Goal: Task Accomplishment & Management: Manage account settings

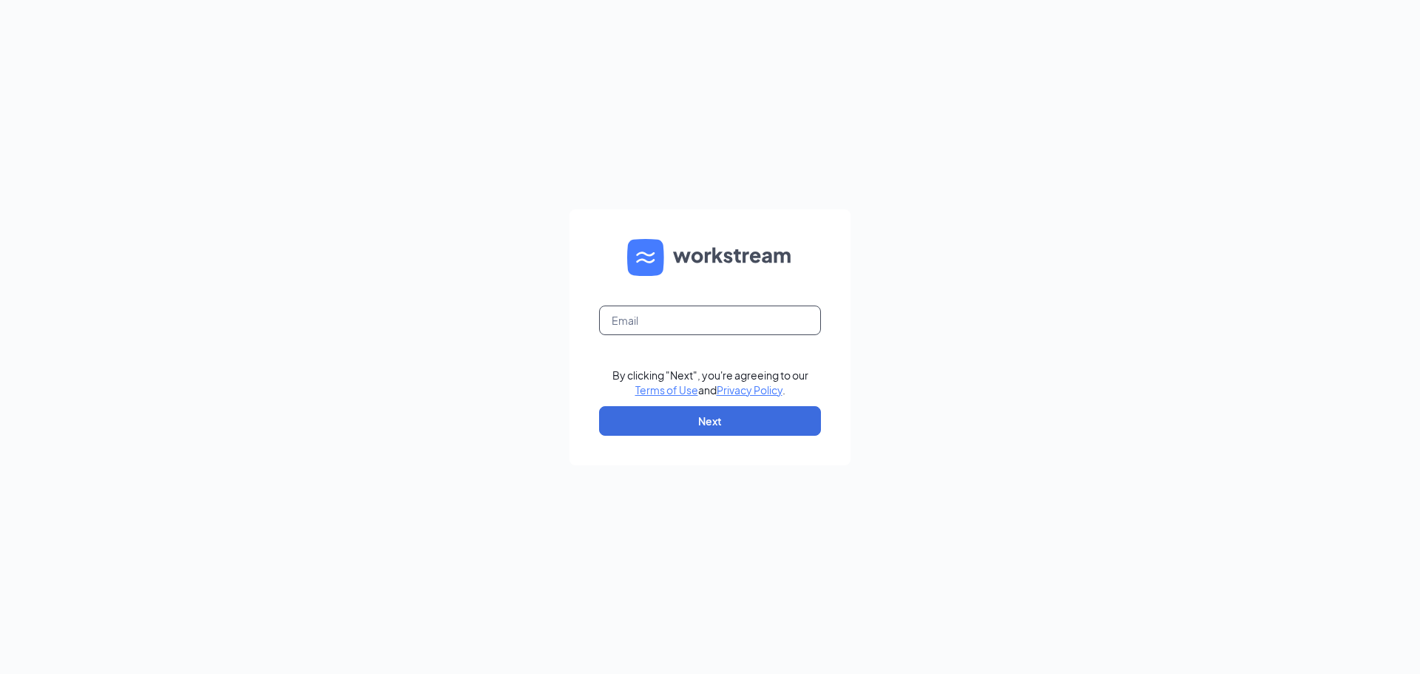
click at [782, 333] on input "text" at bounding box center [710, 320] width 222 height 30
type input "tyler@culversmail.com"
click at [730, 419] on button "Next" at bounding box center [710, 421] width 222 height 30
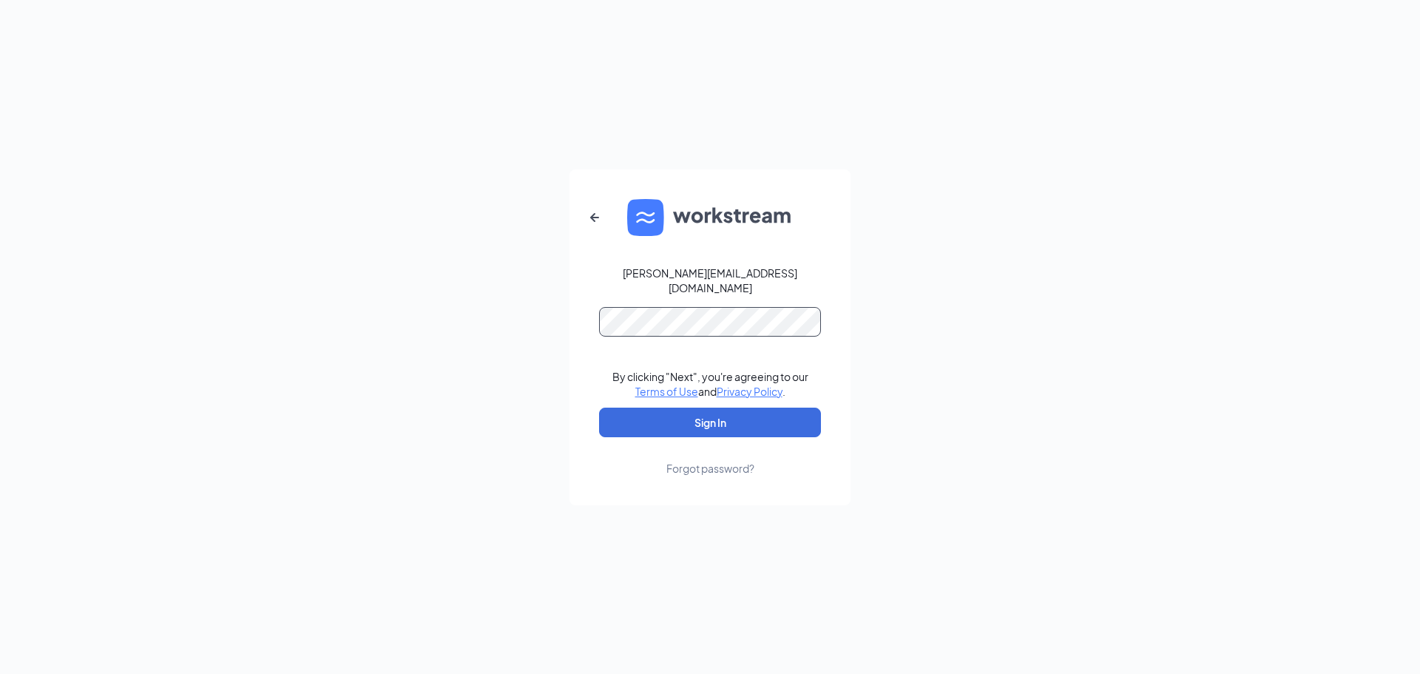
click at [599, 407] on button "Sign In" at bounding box center [710, 422] width 222 height 30
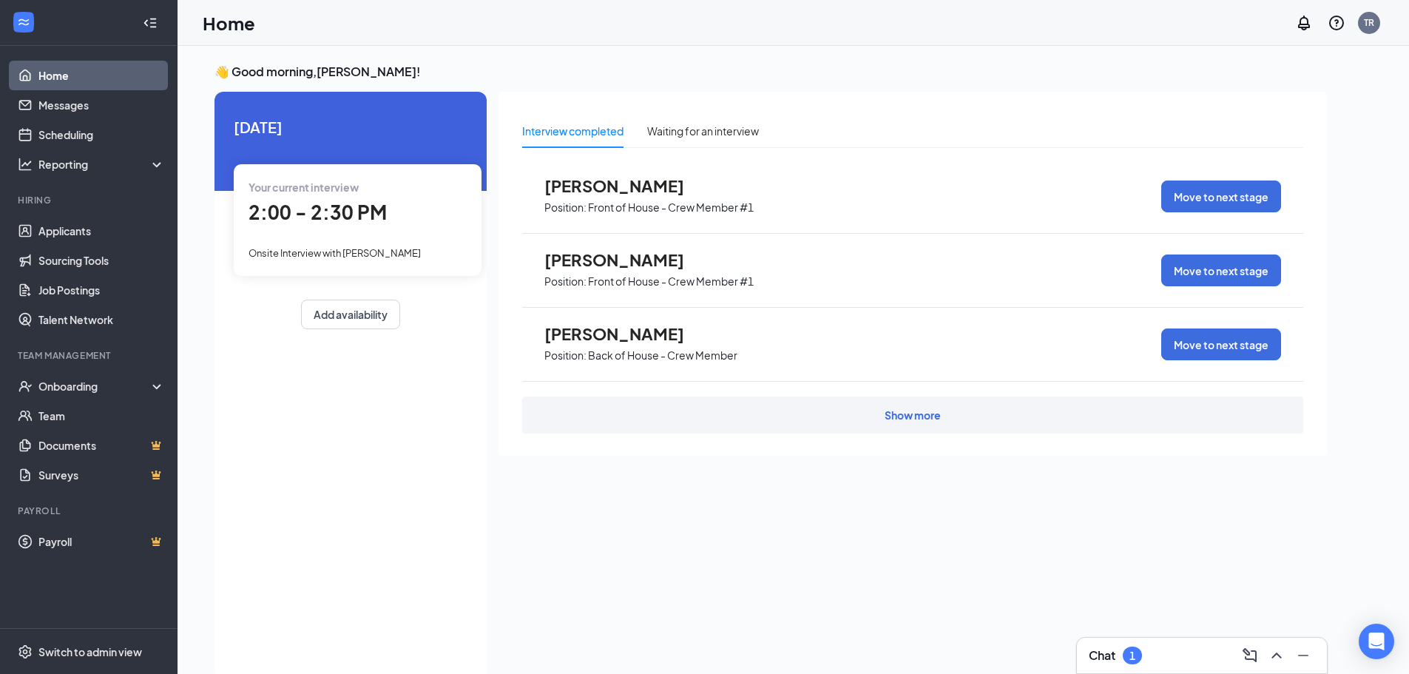
click at [373, 228] on div "Your current interview 2:00 - 2:30 PM Onsite Interview with Micheline Blanford" at bounding box center [358, 219] width 248 height 111
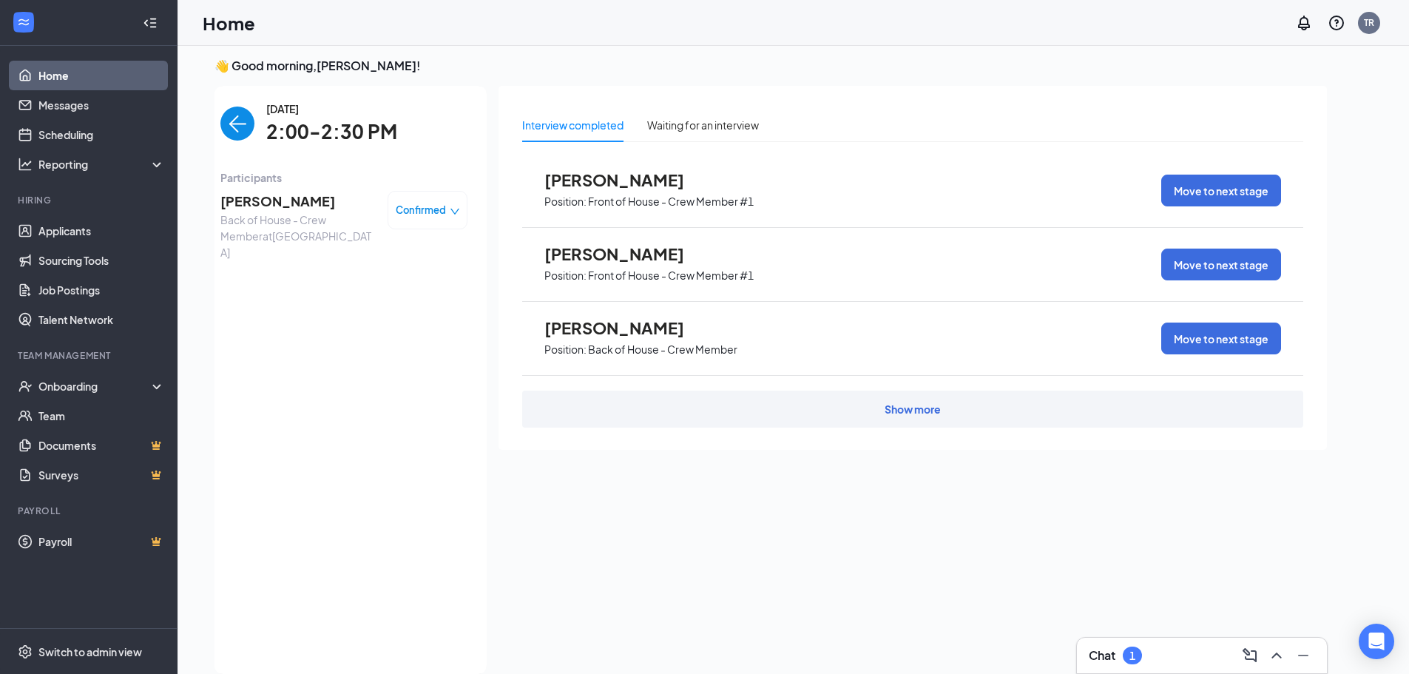
click at [314, 206] on span "Micheline Blanford" at bounding box center [297, 201] width 155 height 21
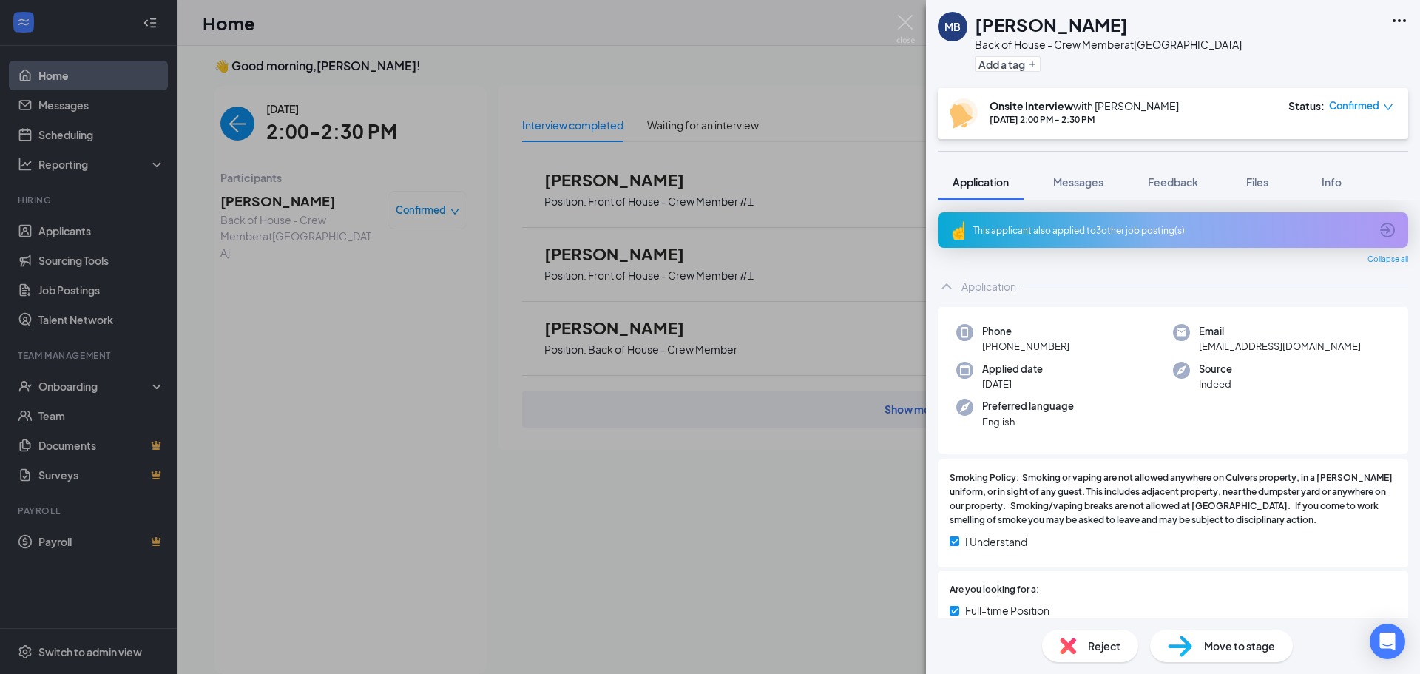
click at [465, 403] on div "MB Micheline Blanford Back of House - Crew Member at Newburgh Add a tag Onsite …" at bounding box center [710, 337] width 1420 height 674
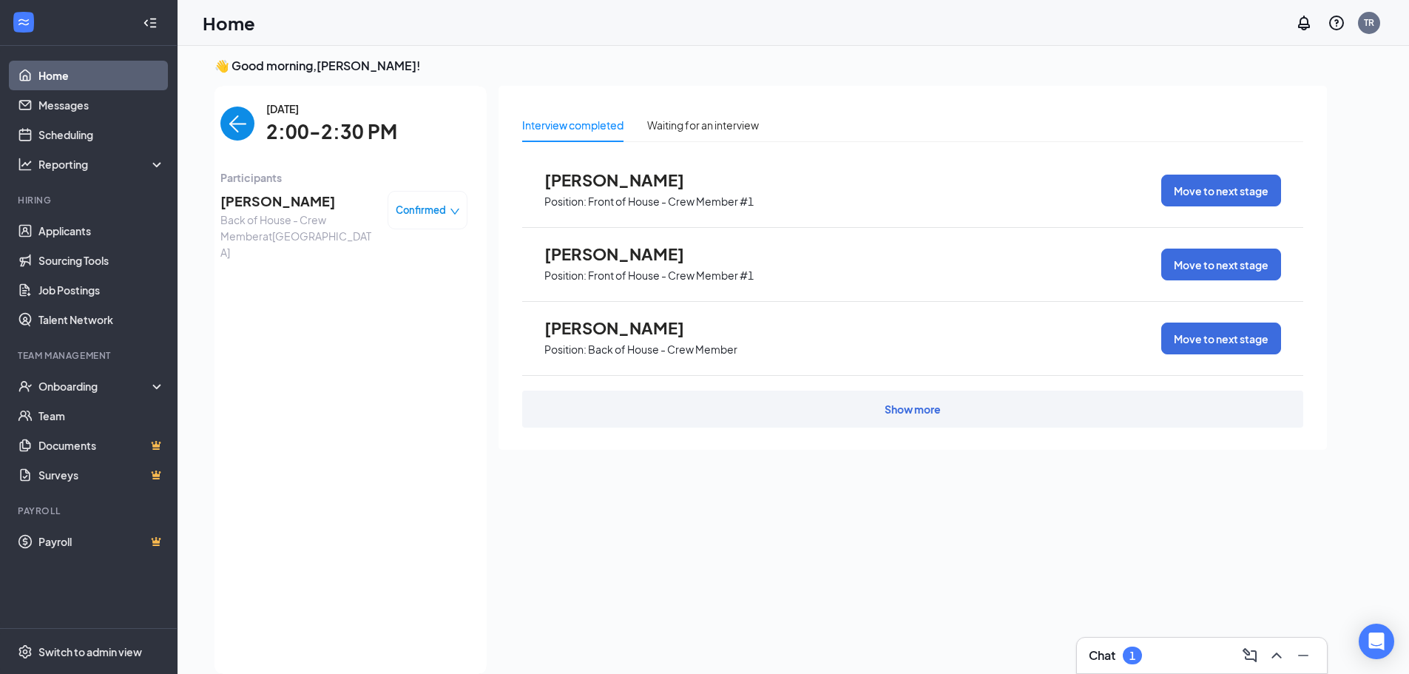
click at [1373, 41] on div "Home TR" at bounding box center [792, 23] width 1231 height 46
click at [1372, 32] on div "TR" at bounding box center [1369, 23] width 22 height 22
click at [1260, 149] on link "Switch account" at bounding box center [1252, 141] width 74 height 13
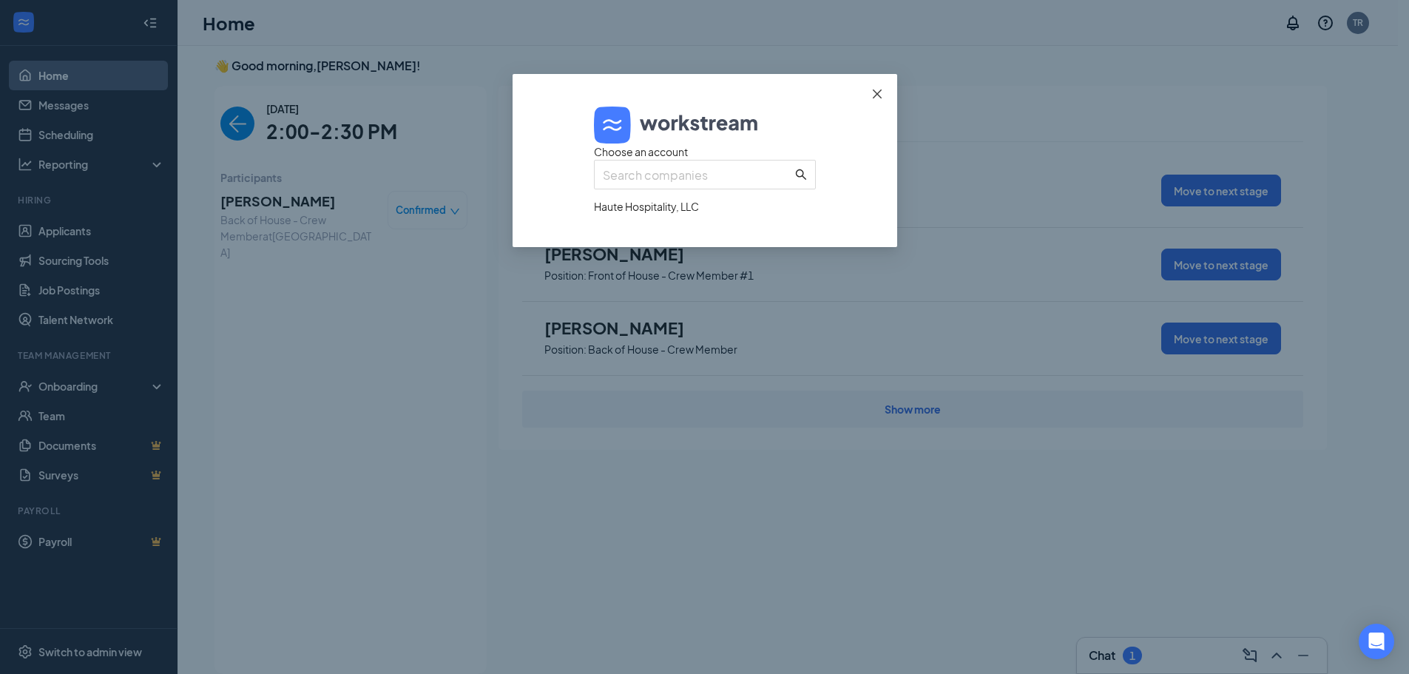
click at [878, 95] on icon "close" at bounding box center [877, 94] width 12 height 12
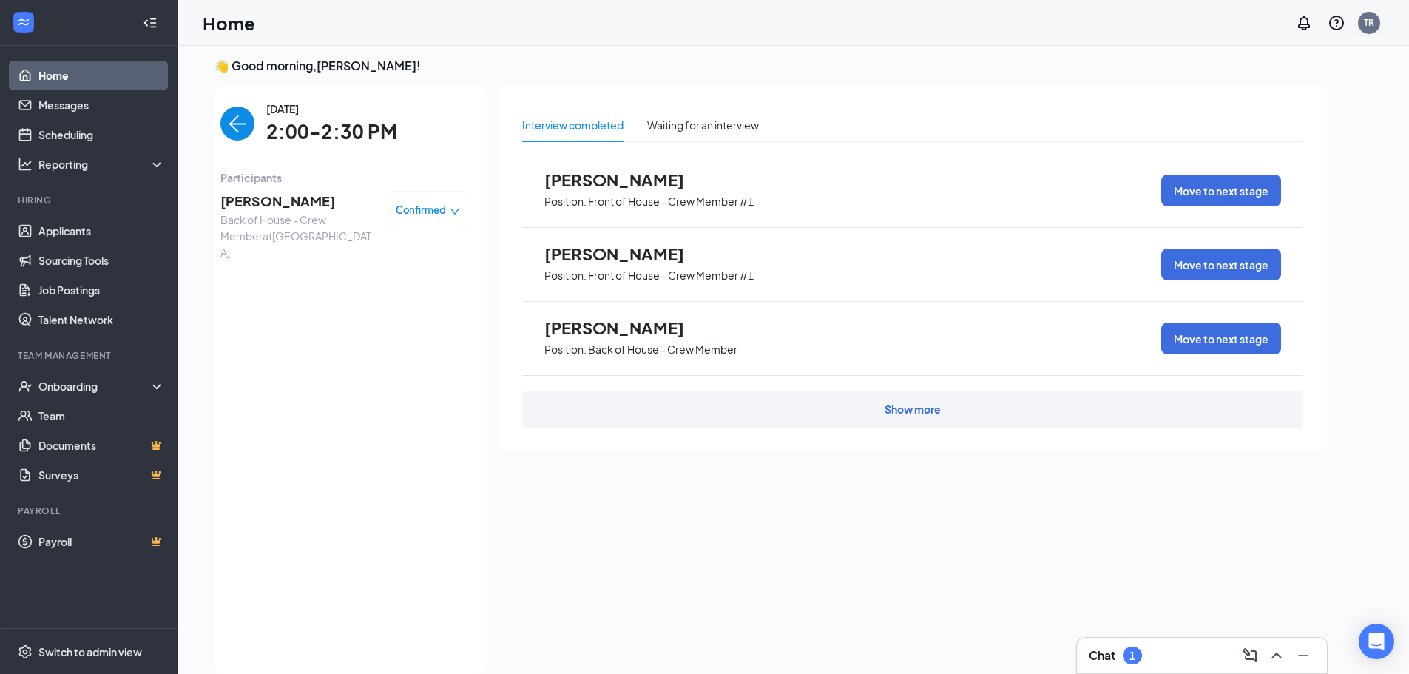
click at [1380, 28] on div "TR" at bounding box center [1369, 23] width 30 height 30
click at [1274, 172] on div "Log out" at bounding box center [1258, 164] width 87 height 15
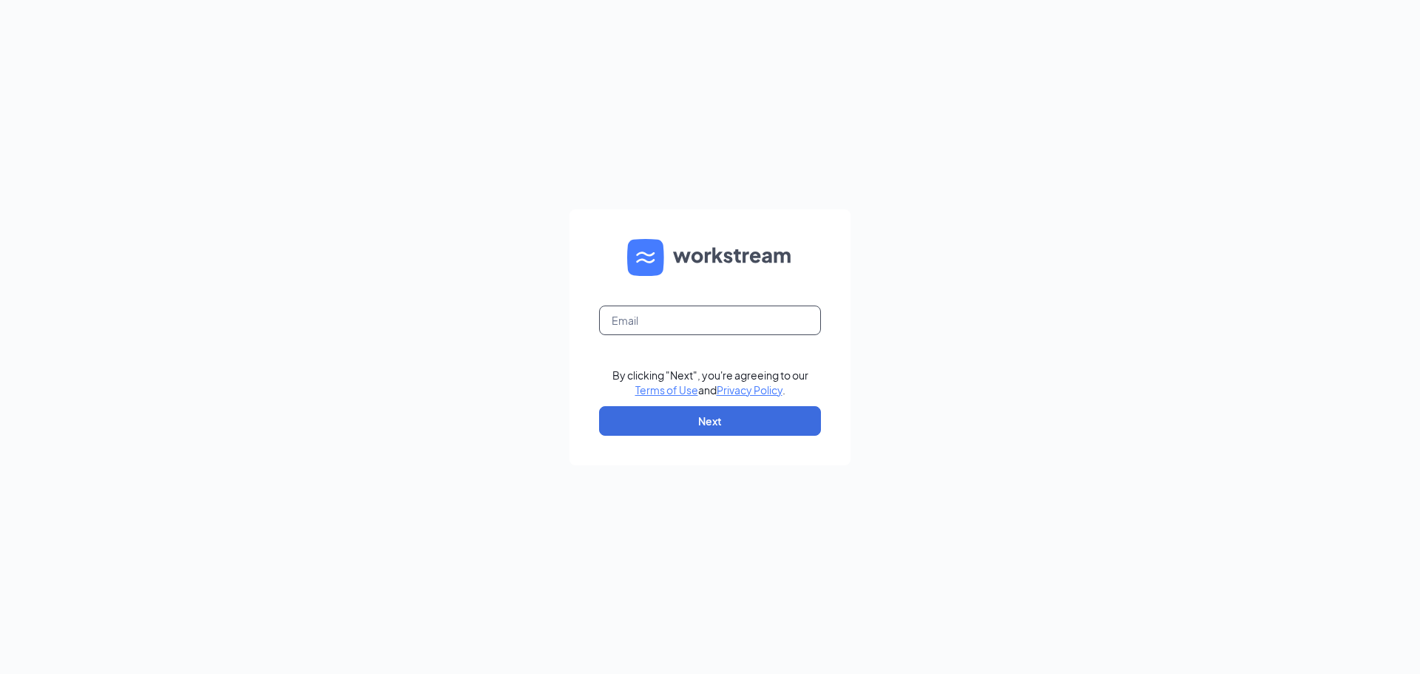
click at [665, 319] on input "text" at bounding box center [710, 320] width 222 height 30
type input "[EMAIL_ADDRESS][DOMAIN_NAME]"
click at [672, 433] on button "Next" at bounding box center [710, 421] width 222 height 30
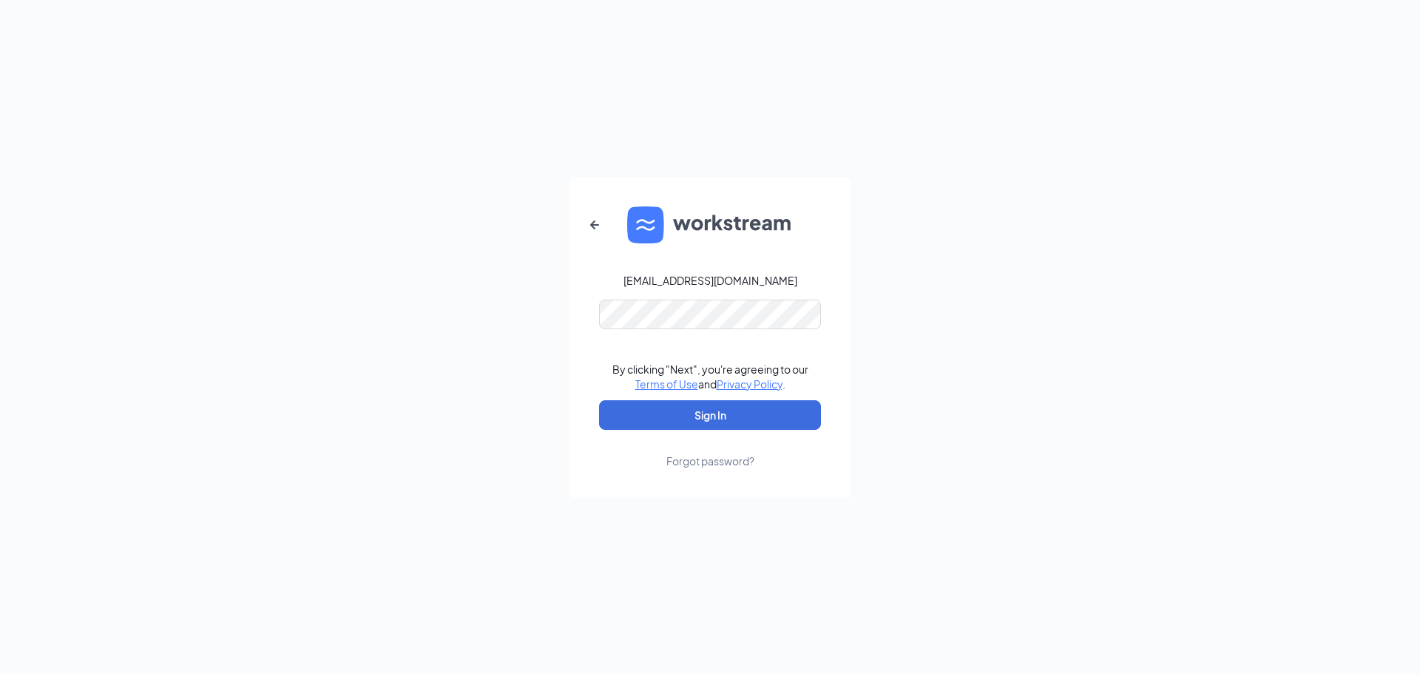
click at [707, 330] on form "tonymarx41303@gmail.com By clicking "Next", you're agreeing to our Terms of Use…" at bounding box center [709, 337] width 281 height 321
click at [728, 409] on button "Sign In" at bounding box center [710, 415] width 222 height 30
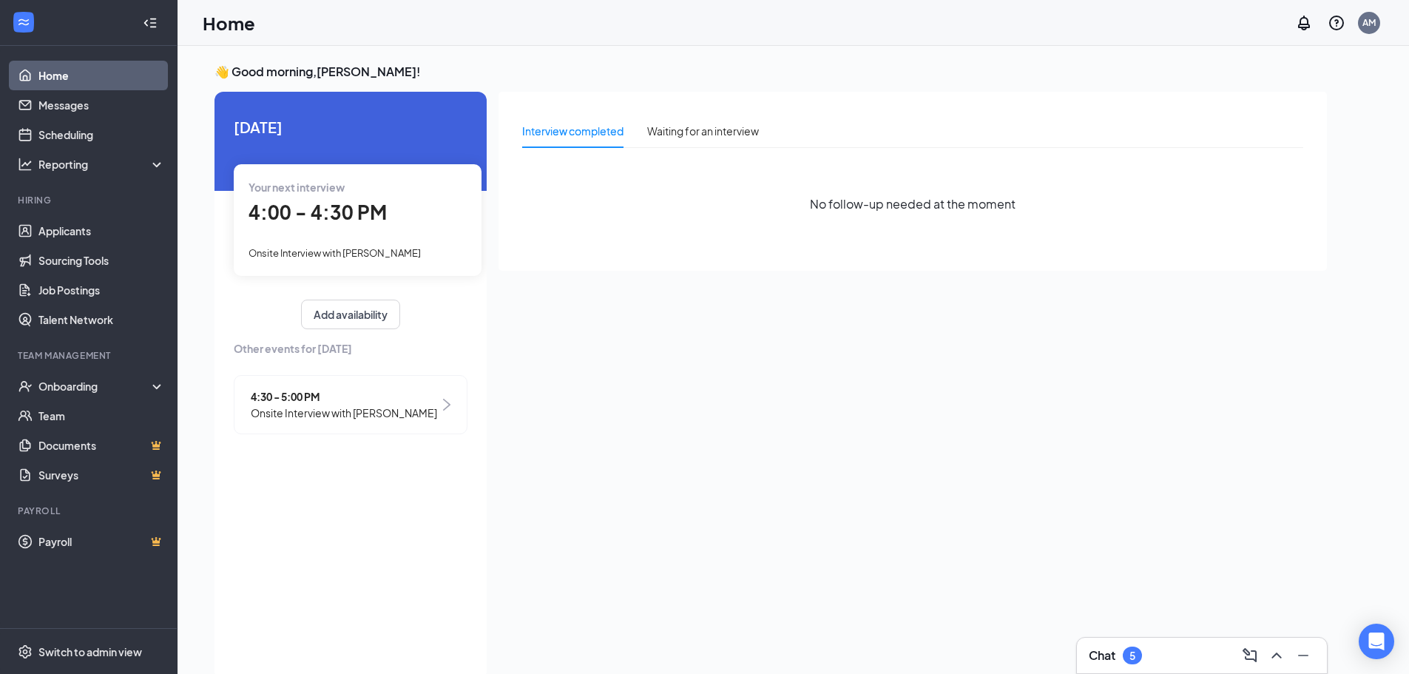
click at [437, 221] on div "4:00 - 4:30 PM" at bounding box center [357, 212] width 218 height 30
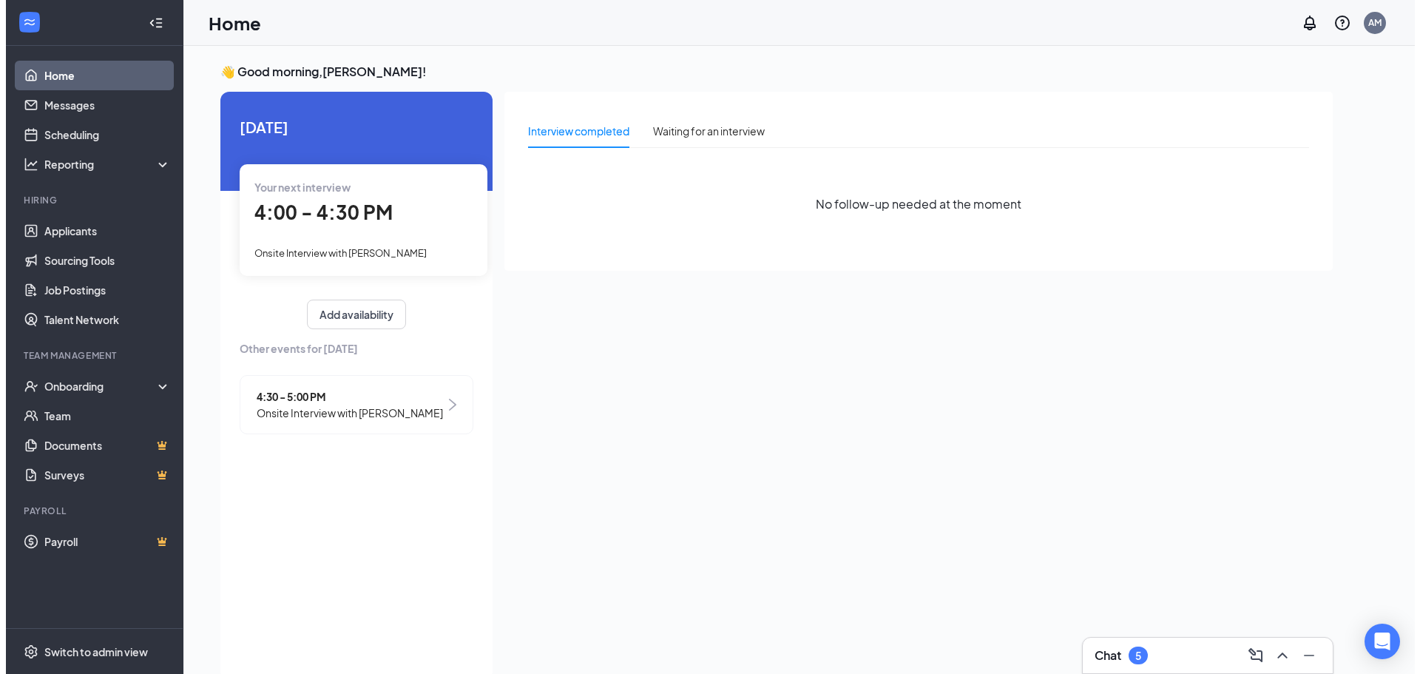
scroll to position [6, 0]
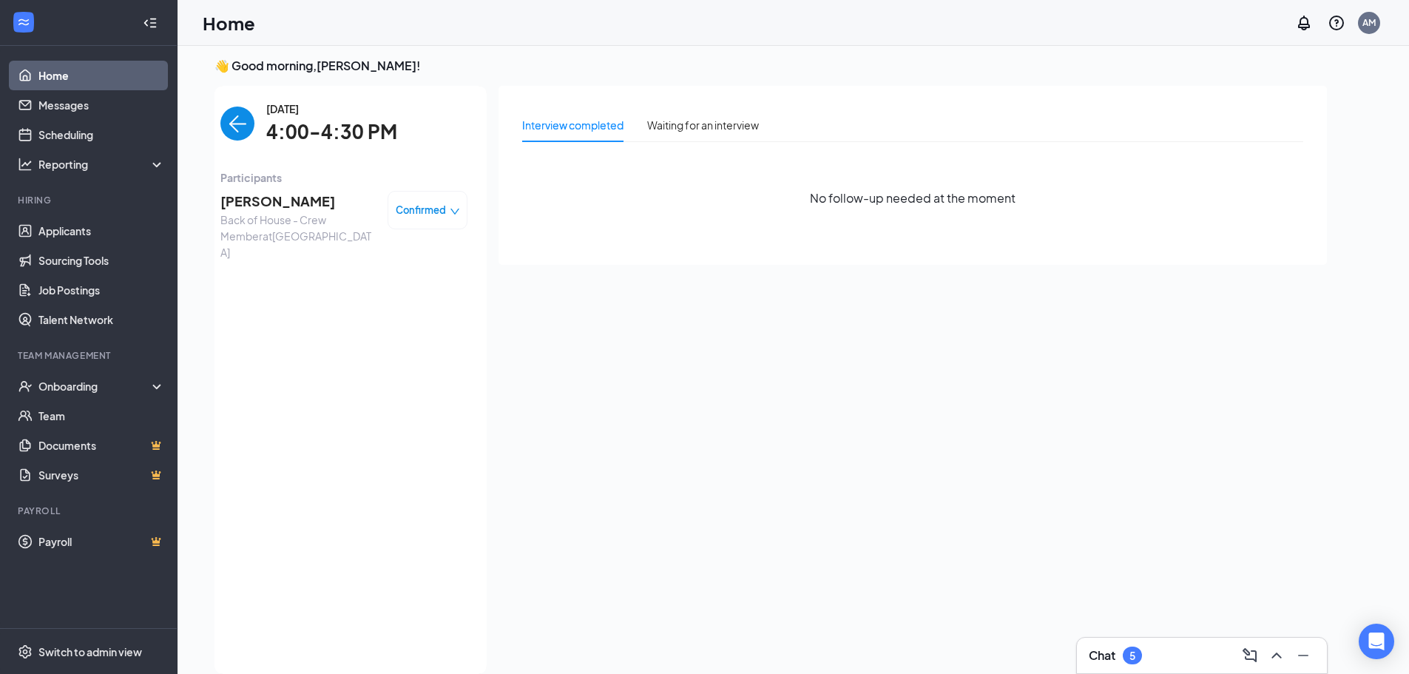
click at [302, 244] on span "Back of House - Crew Member at Newburgh" at bounding box center [297, 235] width 155 height 49
click at [299, 197] on span "Addyson Myers" at bounding box center [297, 201] width 155 height 21
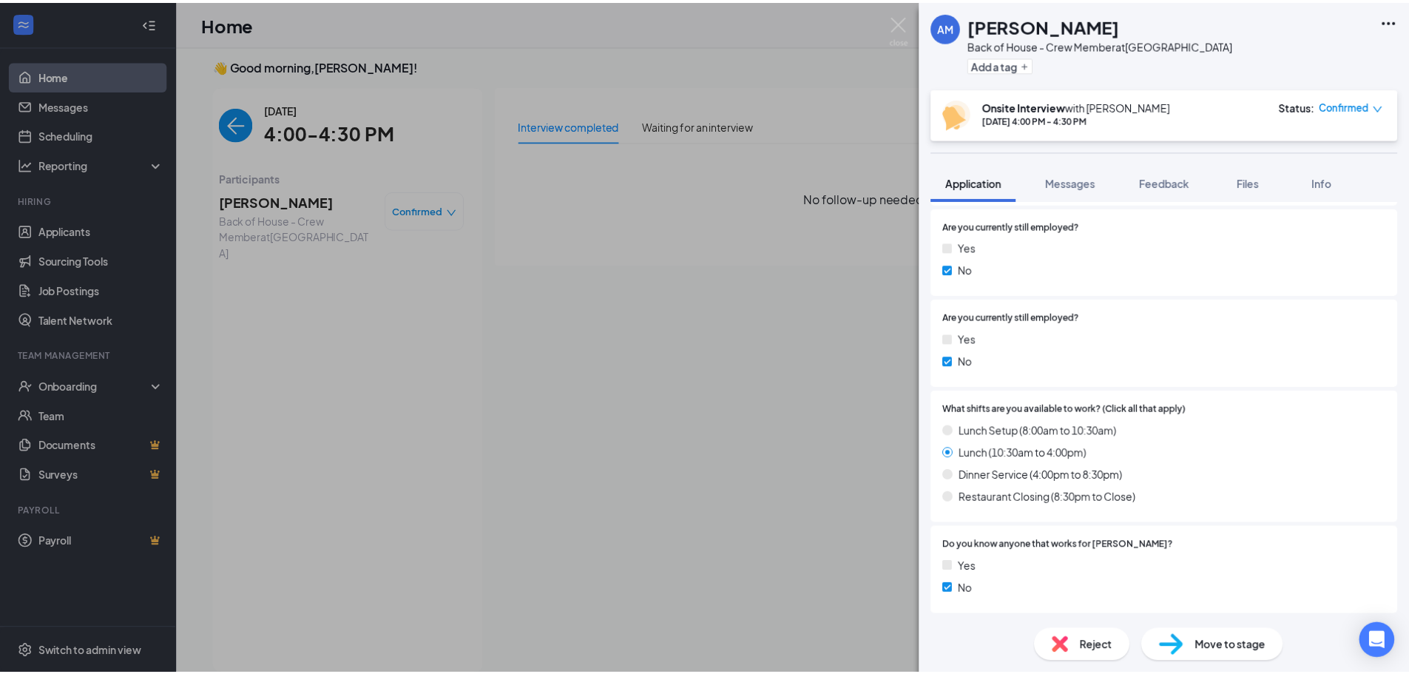
scroll to position [1037, 0]
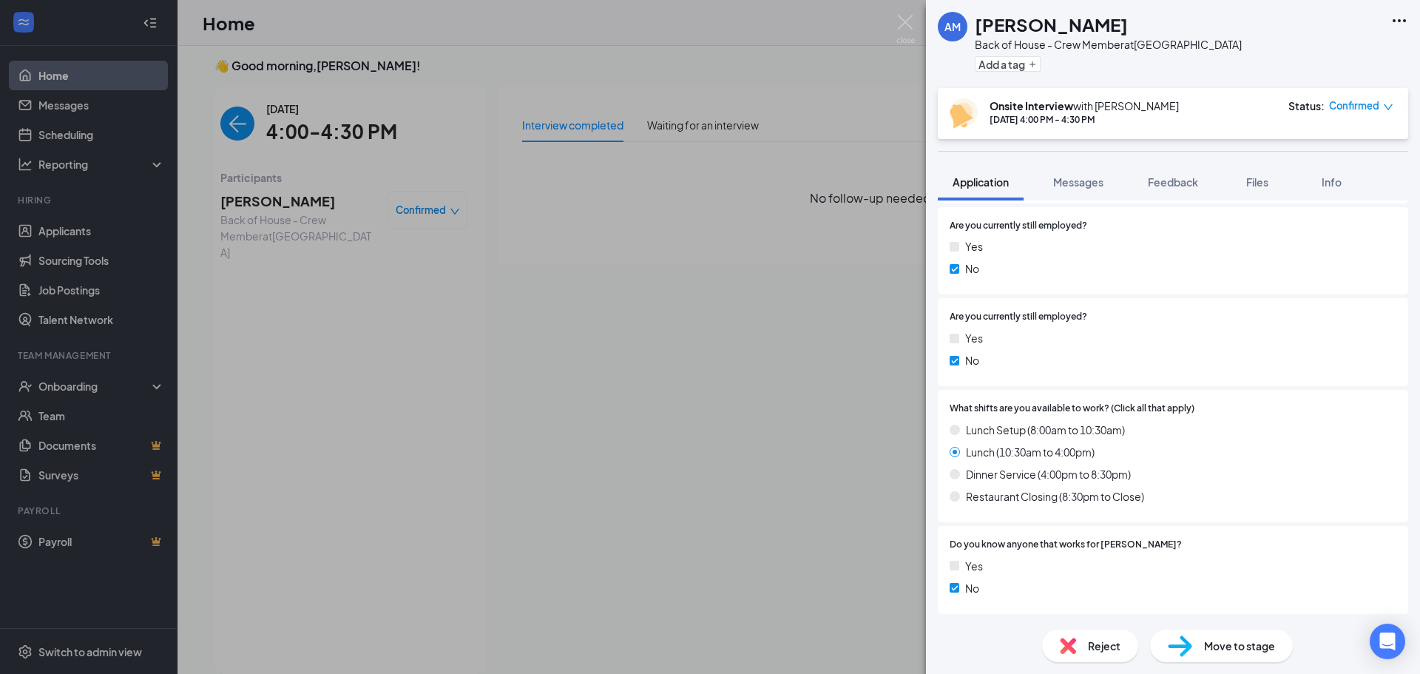
click at [682, 450] on div "AM Addyson Myers Back of House - Crew Member at Newburgh Add a tag Onsite Inter…" at bounding box center [710, 337] width 1420 height 674
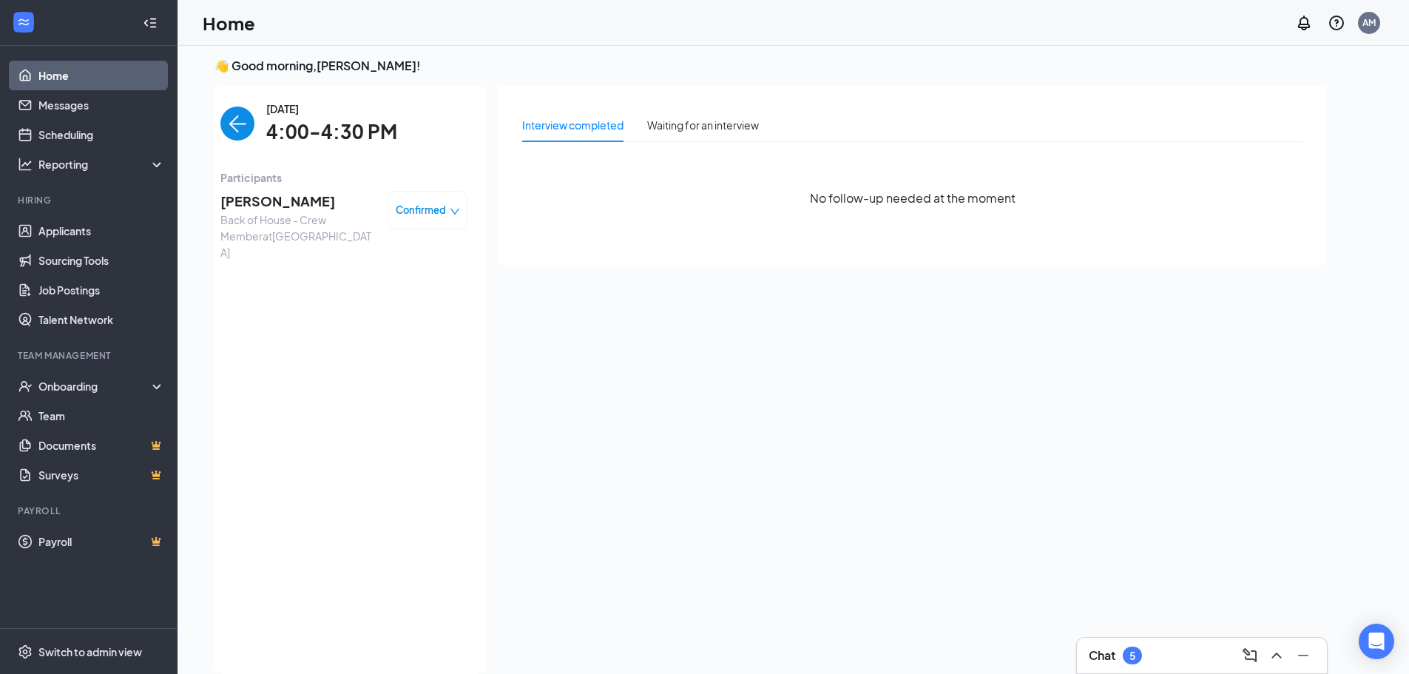
click at [250, 131] on img "back-button" at bounding box center [237, 123] width 34 height 34
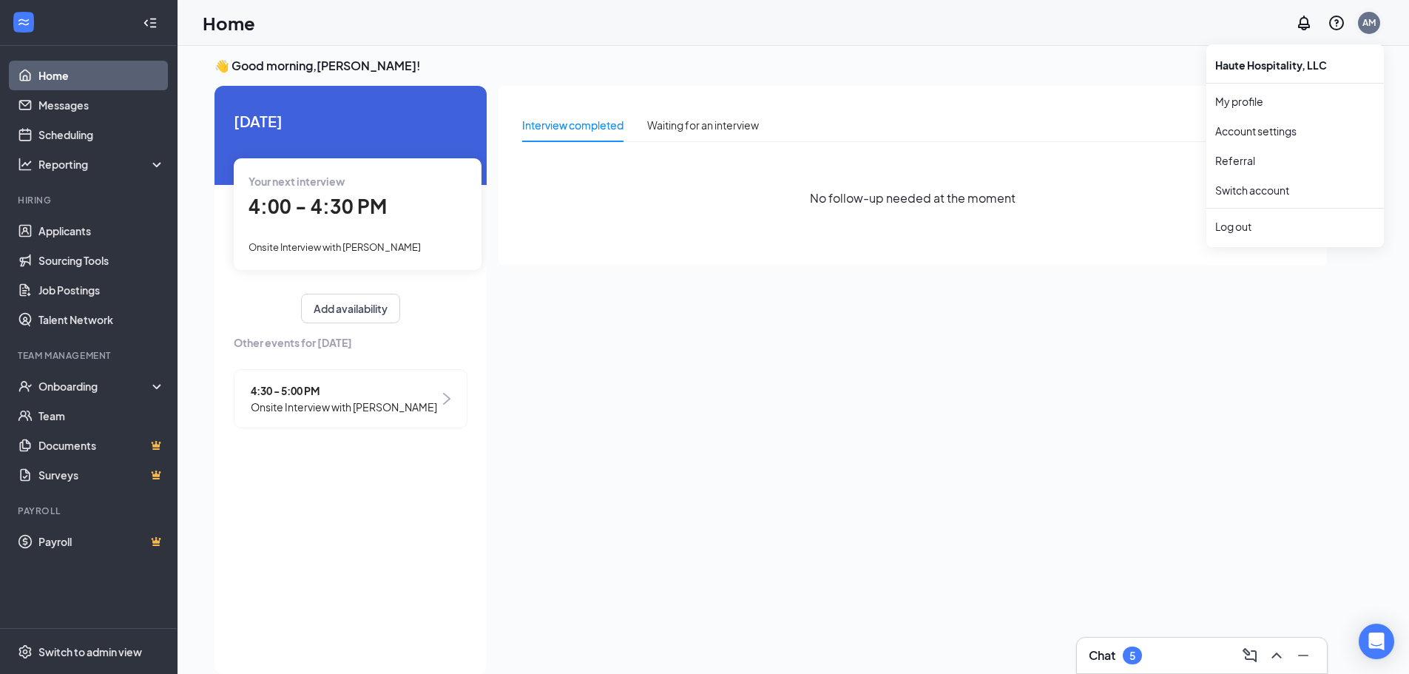
click at [1377, 21] on div "AM" at bounding box center [1369, 23] width 22 height 22
click at [1247, 231] on div "Log out" at bounding box center [1295, 226] width 160 height 15
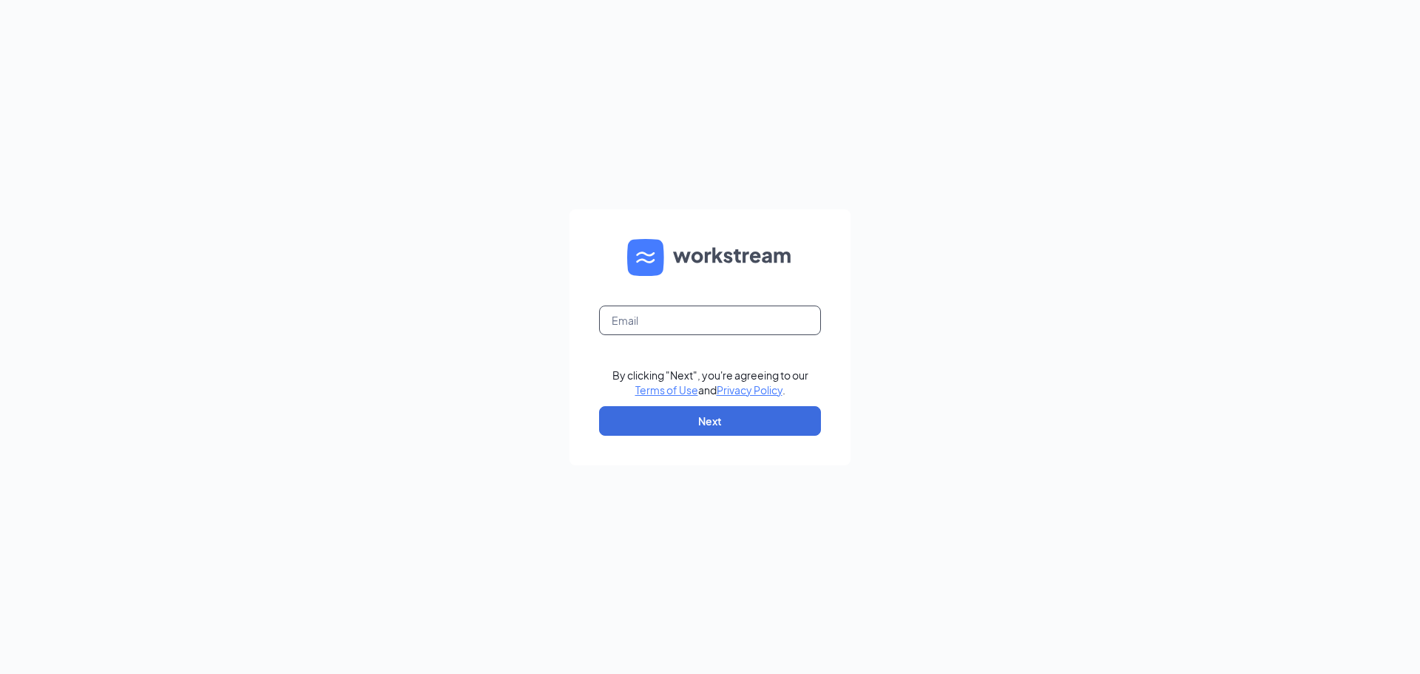
click at [691, 330] on input "text" at bounding box center [710, 320] width 222 height 30
type input "tyler@culversmail.com"
click at [712, 419] on button "Next" at bounding box center [710, 421] width 222 height 30
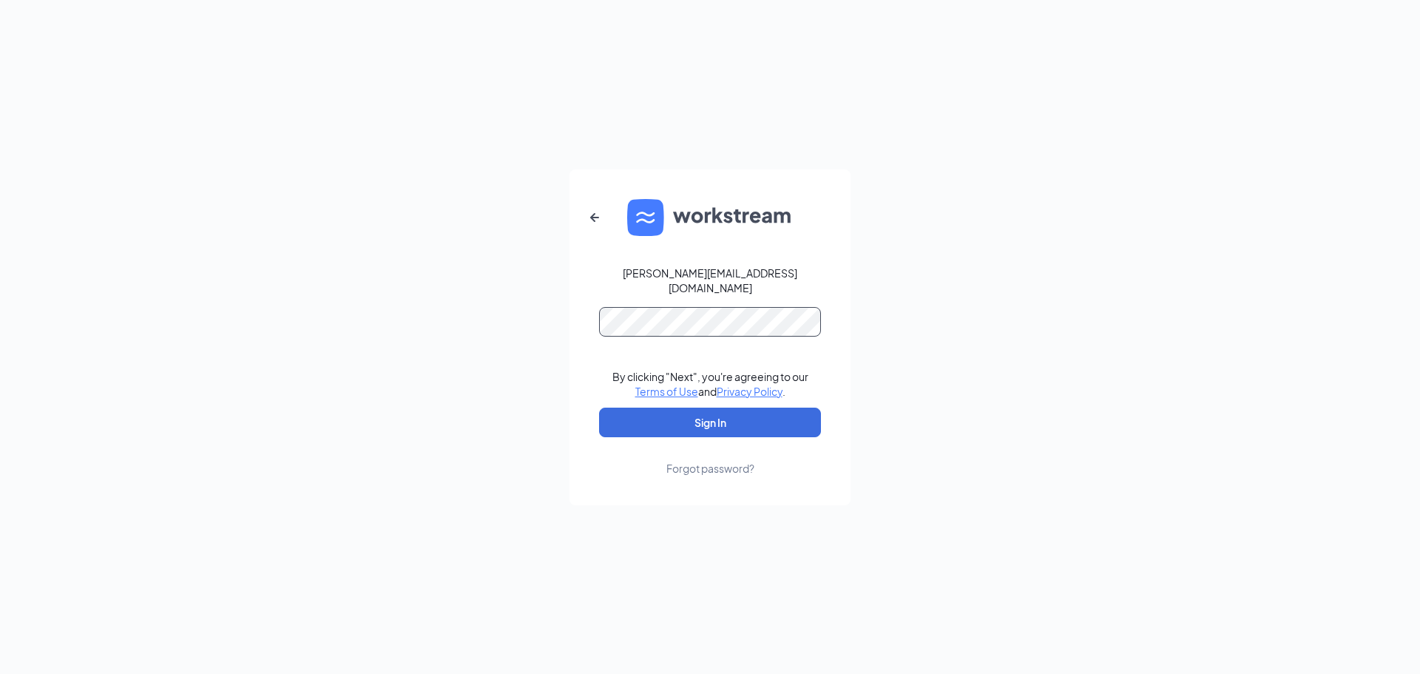
click at [599, 407] on button "Sign In" at bounding box center [710, 422] width 222 height 30
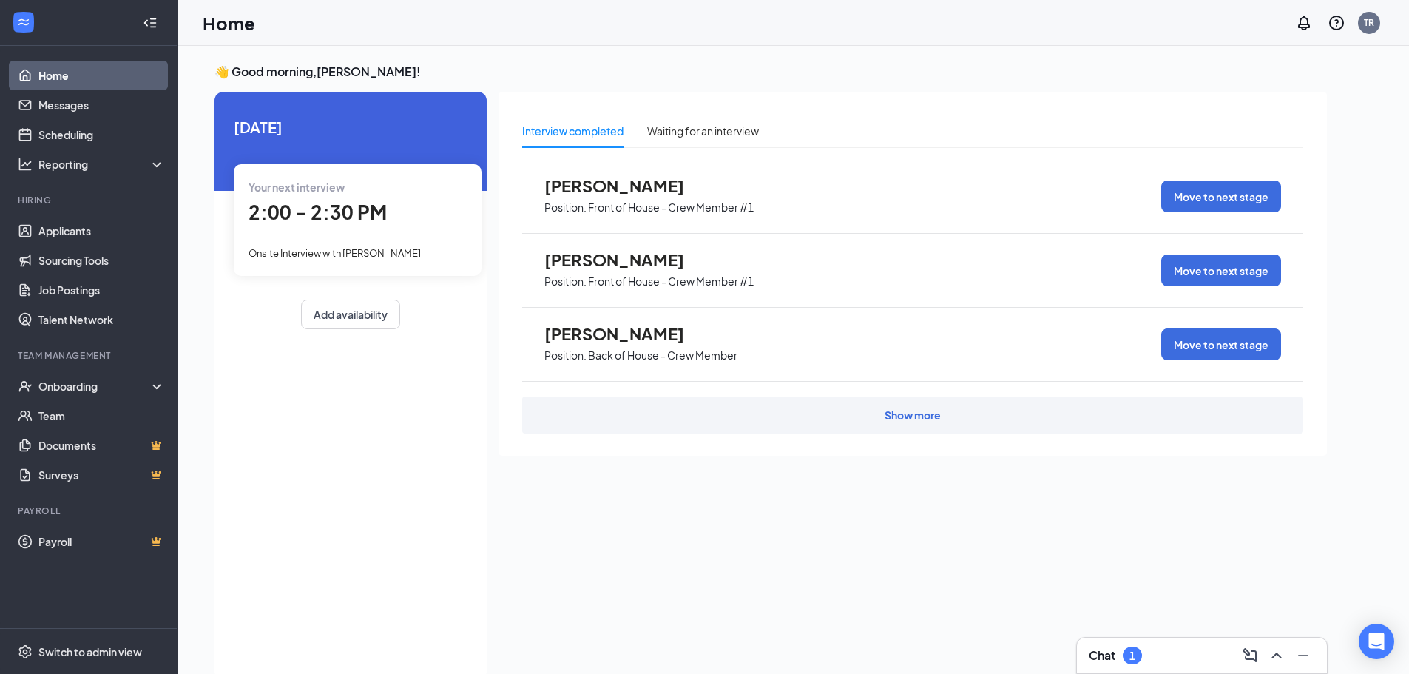
click at [361, 206] on span "2:00 - 2:30 PM" at bounding box center [317, 212] width 138 height 24
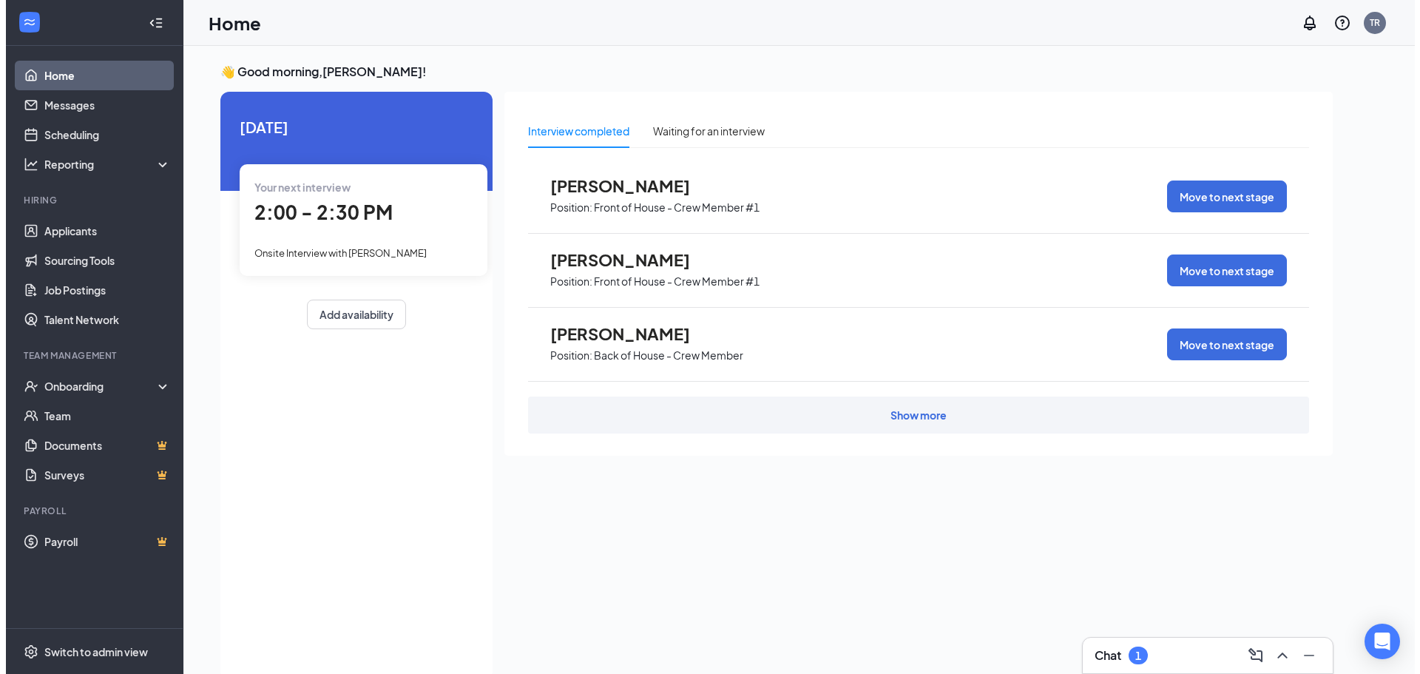
scroll to position [6, 0]
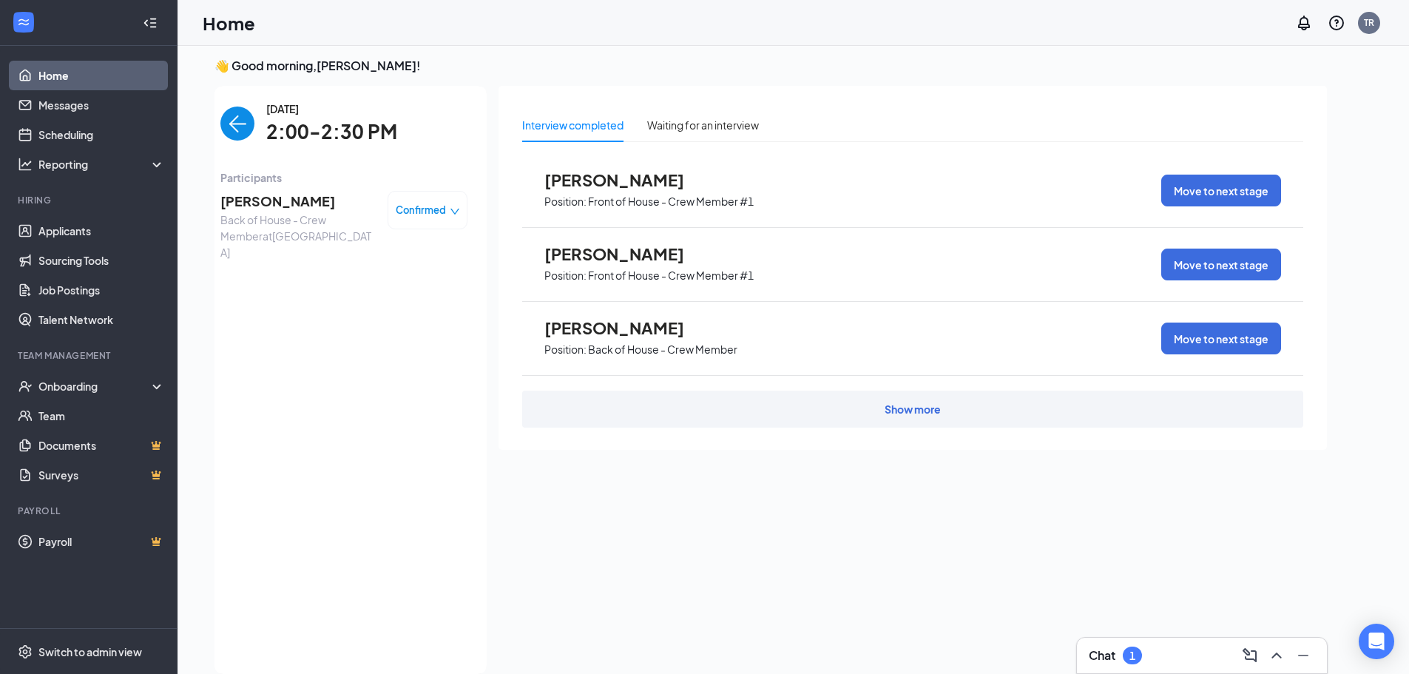
click at [297, 201] on span "[PERSON_NAME]" at bounding box center [297, 201] width 155 height 21
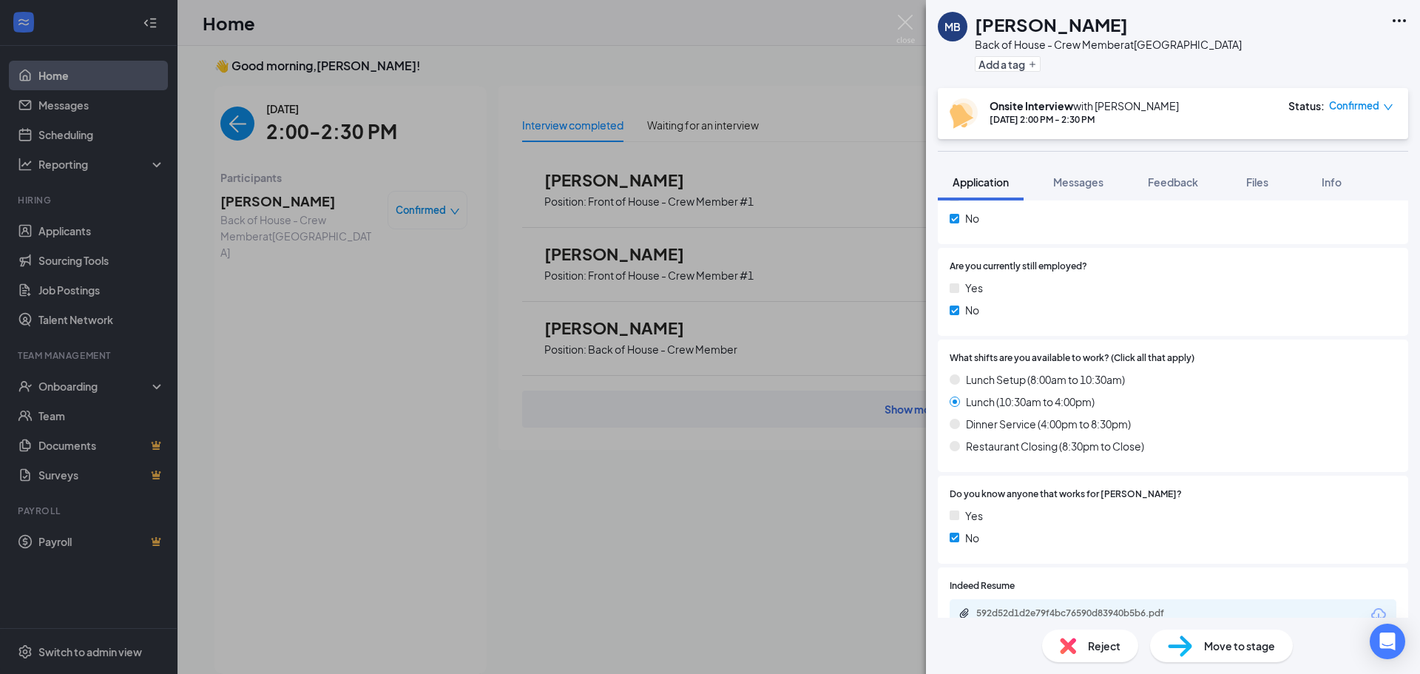
scroll to position [1118, 0]
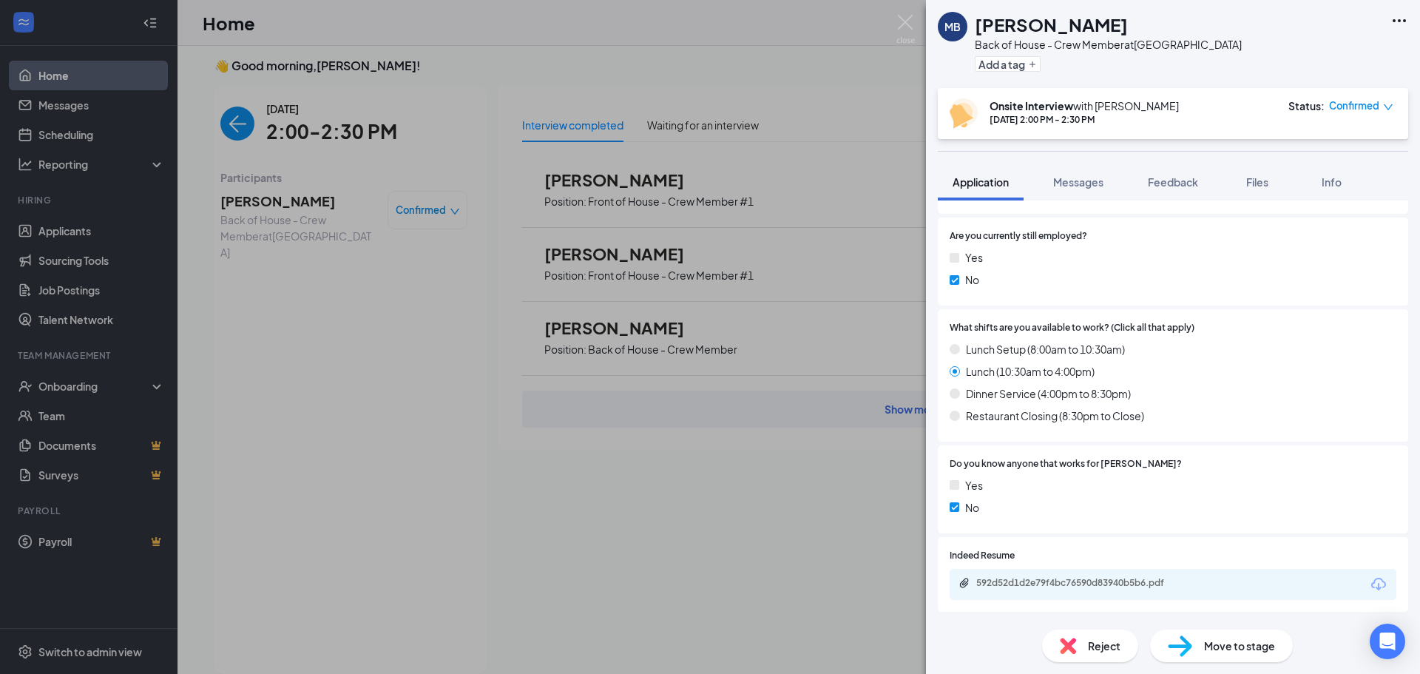
click at [1049, 581] on div "592d52d1d2e79f4bc76590d83940b5b6.pdf" at bounding box center [1079, 583] width 207 height 12
